Goal: Find specific page/section: Find specific page/section

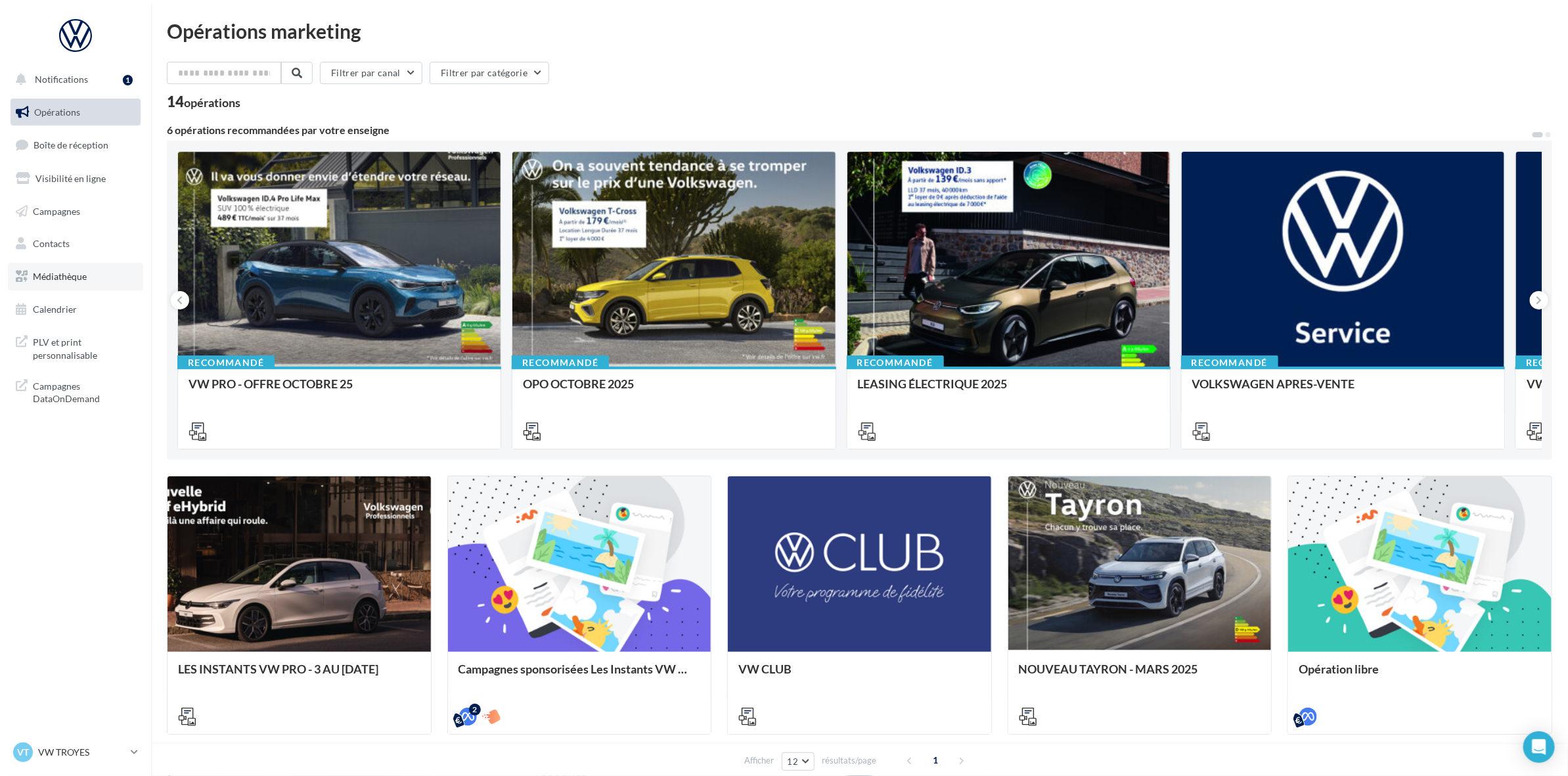
click at [67, 274] on span "Médiathèque" at bounding box center [60, 276] width 54 height 11
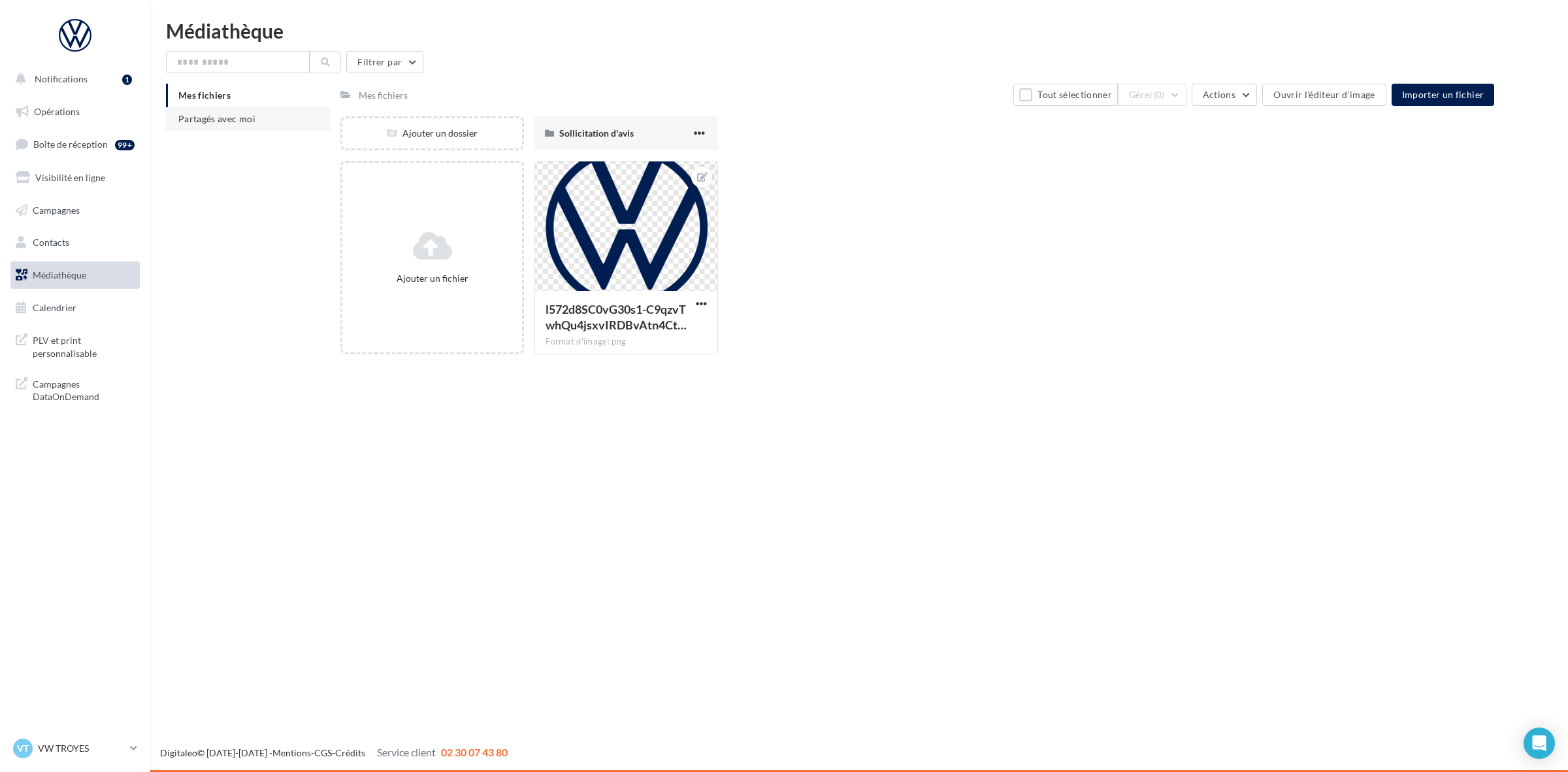
click at [236, 115] on span "Partagés avec moi" at bounding box center [217, 119] width 78 height 11
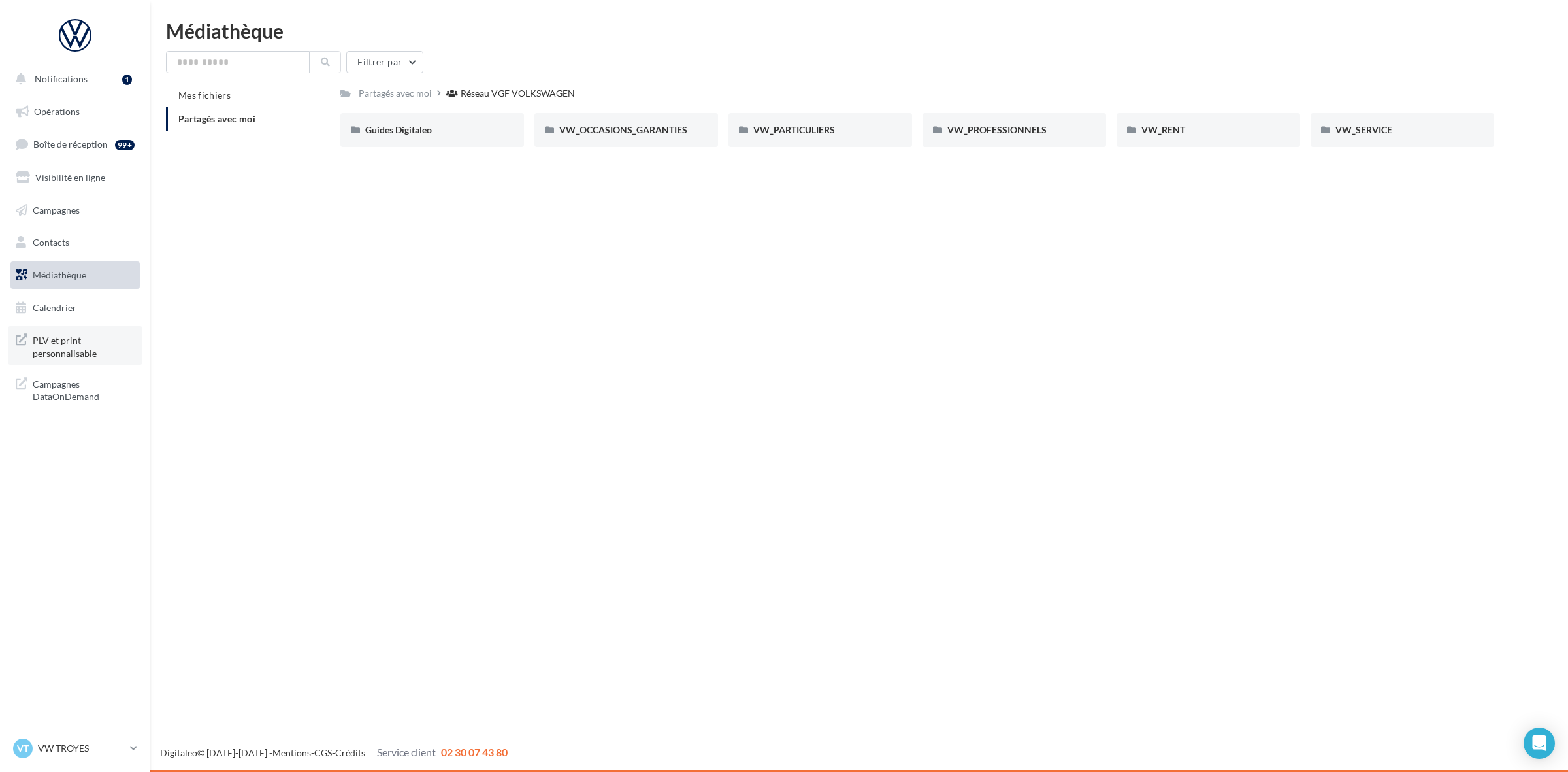
click at [53, 354] on span "PLV et print personnalisable" at bounding box center [84, 346] width 102 height 28
